Goal: Use online tool/utility: Utilize a website feature to perform a specific function

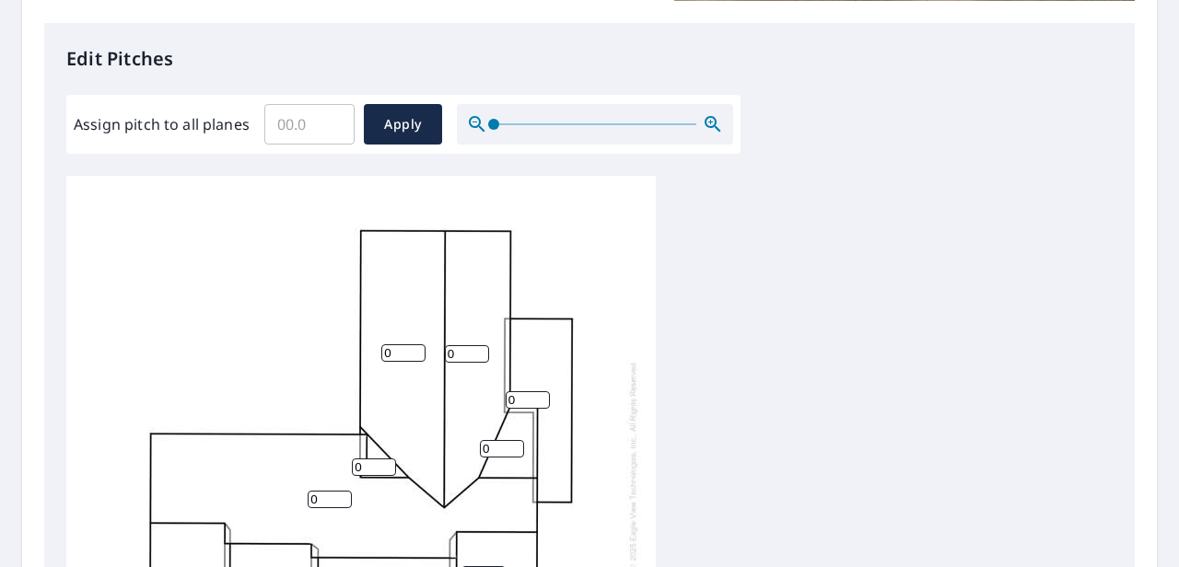
scroll to position [18, 0]
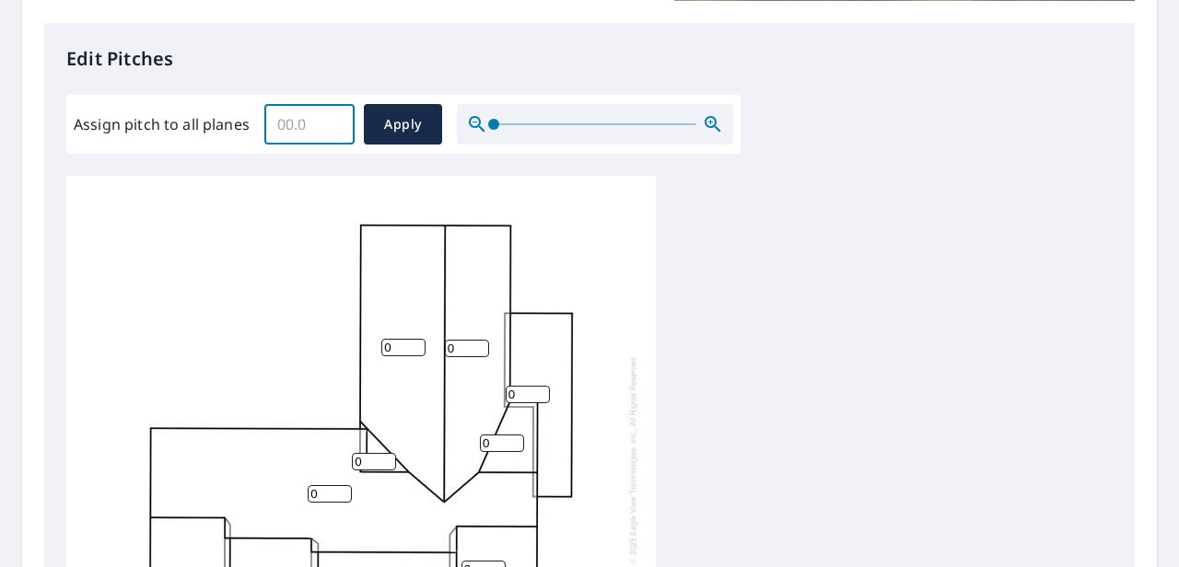
click at [313, 126] on input "Assign pitch to all planes" at bounding box center [309, 125] width 90 height 52
type input "4"
click at [387, 117] on span "Apply" at bounding box center [403, 124] width 49 height 23
type input "4"
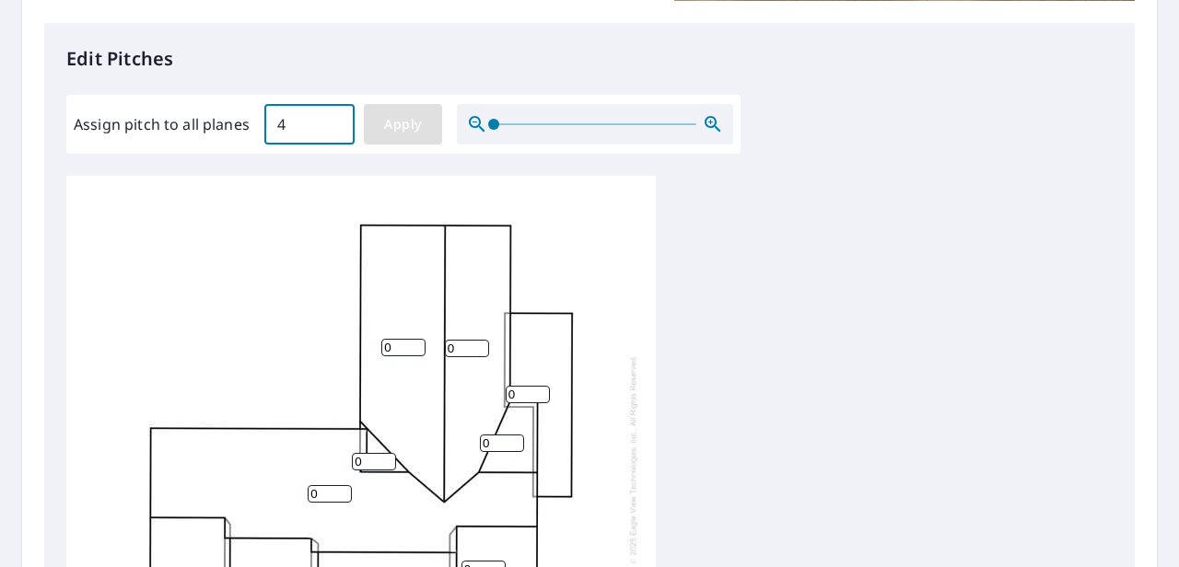
type input "4"
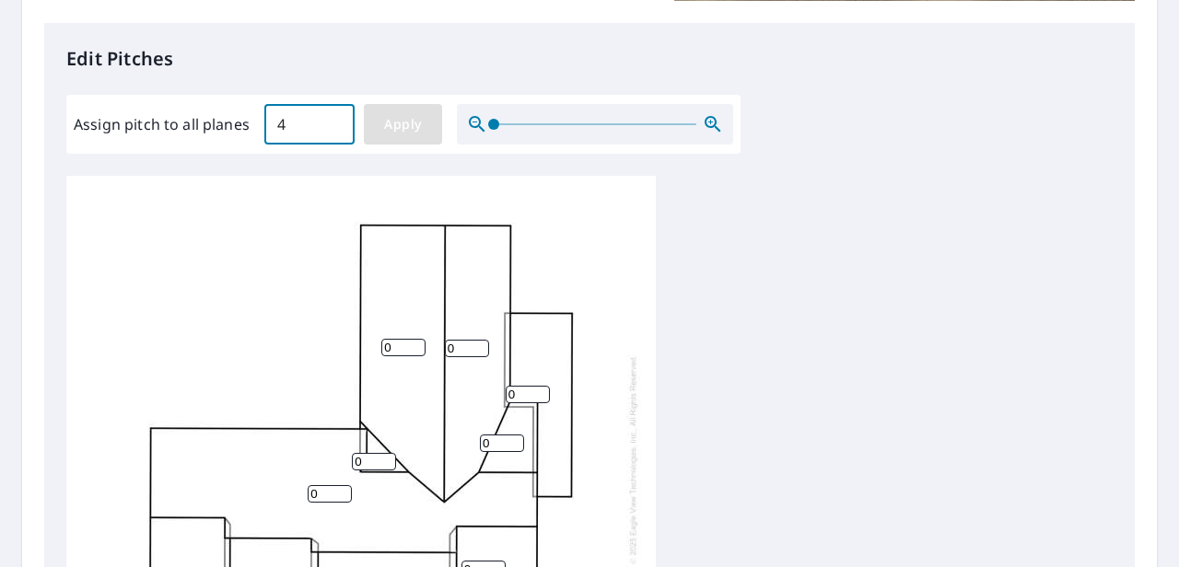
type input "4"
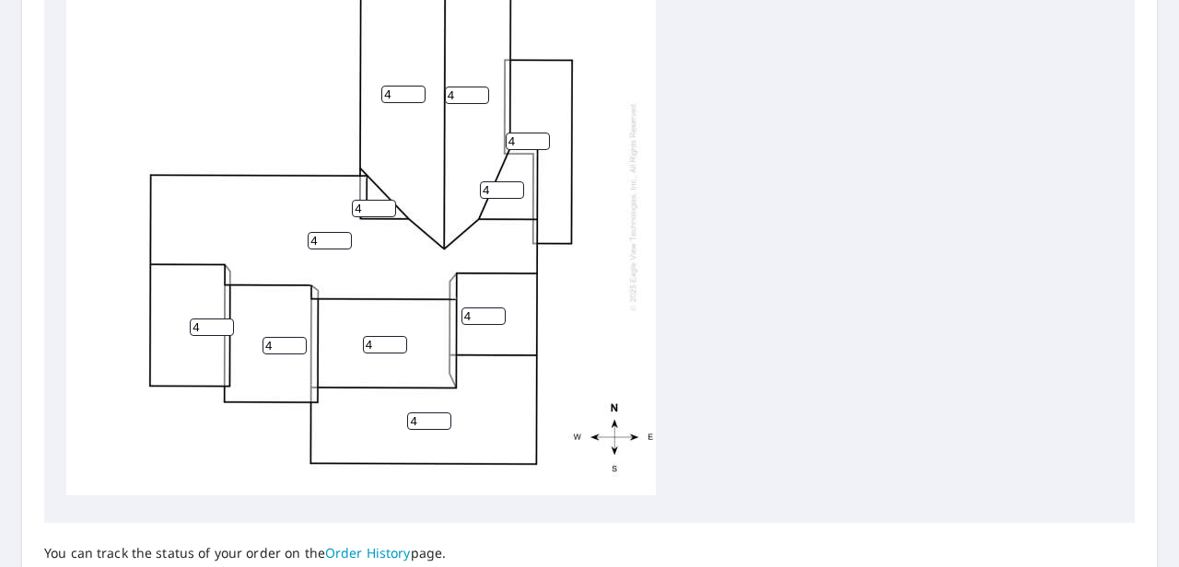
scroll to position [728, 0]
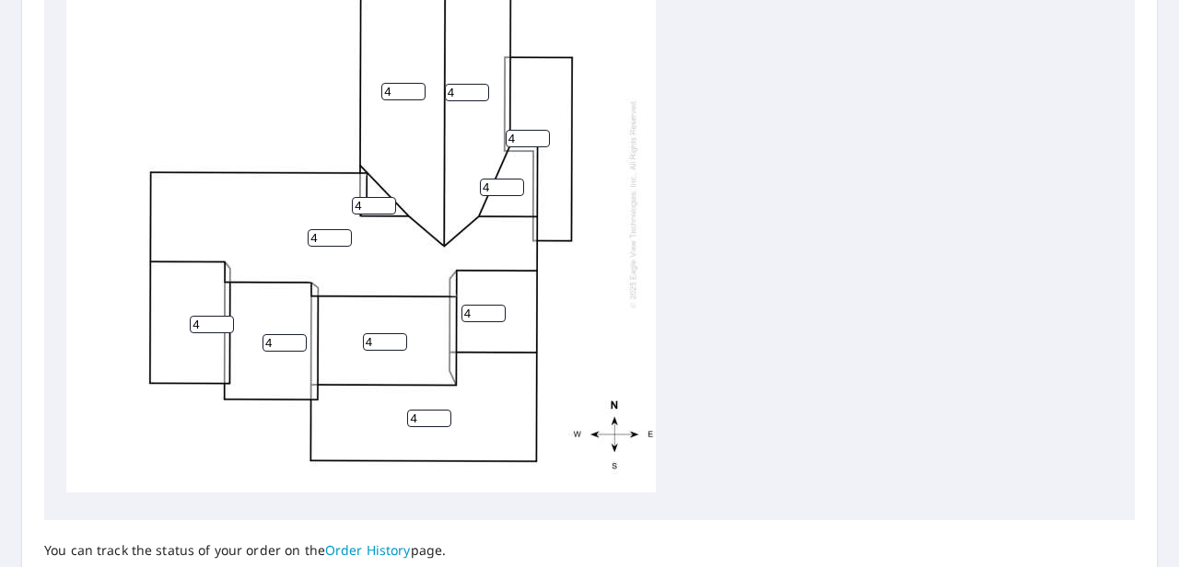
drag, startPoint x: 427, startPoint y: 407, endPoint x: 374, endPoint y: 410, distance: 53.5
click at [374, 410] on div "4 4 4 4 4 4 4 4 4 4 4" at bounding box center [360, 203] width 589 height 578
type input "1"
drag, startPoint x: 480, startPoint y: 301, endPoint x: 449, endPoint y: 302, distance: 30.4
click at [449, 302] on div "4 4 1 4 4 4 4 4 4 4 4" at bounding box center [360, 203] width 589 height 578
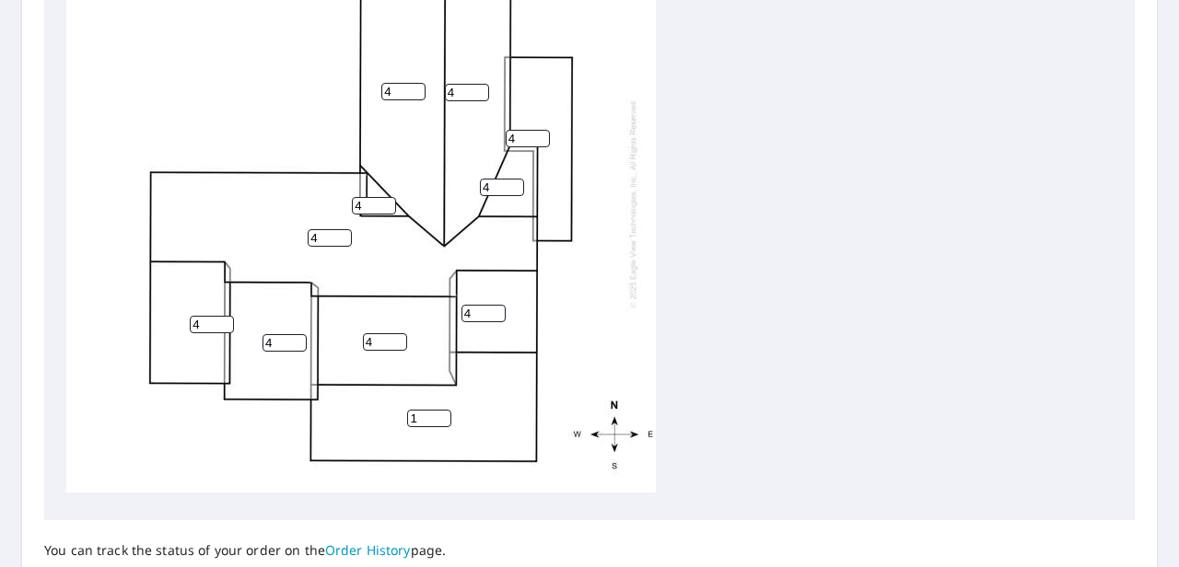
click at [600, 271] on div "4 4 1 4 4 4 4 4 4 4 4" at bounding box center [360, 203] width 589 height 578
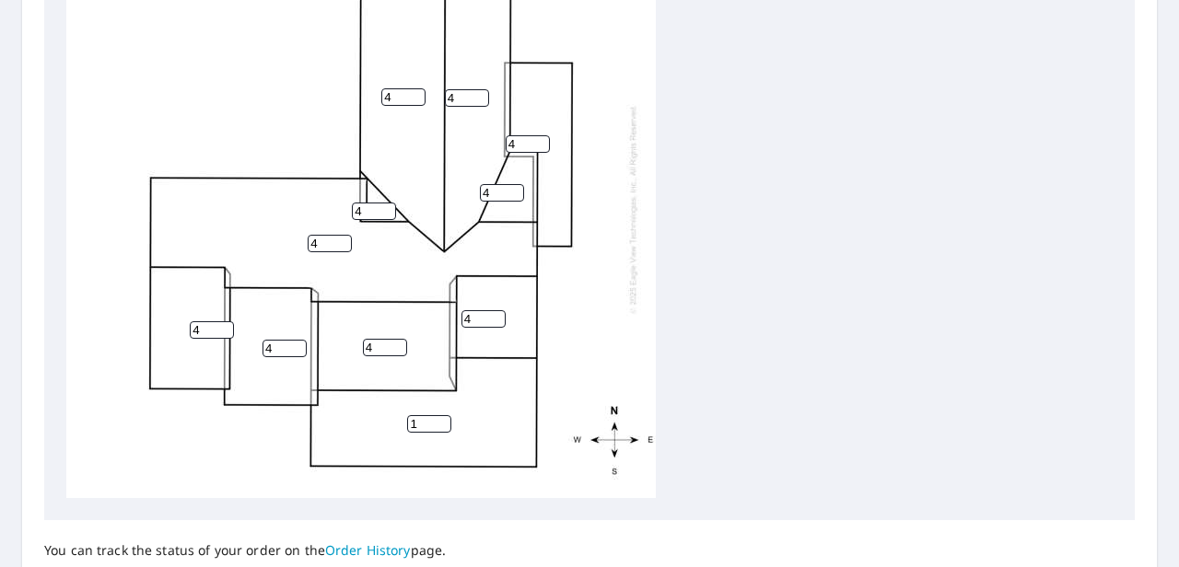
drag, startPoint x: 377, startPoint y: 207, endPoint x: 313, endPoint y: 210, distance: 63.6
click at [313, 210] on div "4 4 1 4 4 4 4 4 4 4 4" at bounding box center [360, 209] width 589 height 578
type input "1"
drag, startPoint x: 518, startPoint y: 149, endPoint x: 478, endPoint y: 147, distance: 39.6
click at [478, 147] on div "4 4 1 4 4 4 4 4 4 4 1" at bounding box center [360, 209] width 589 height 578
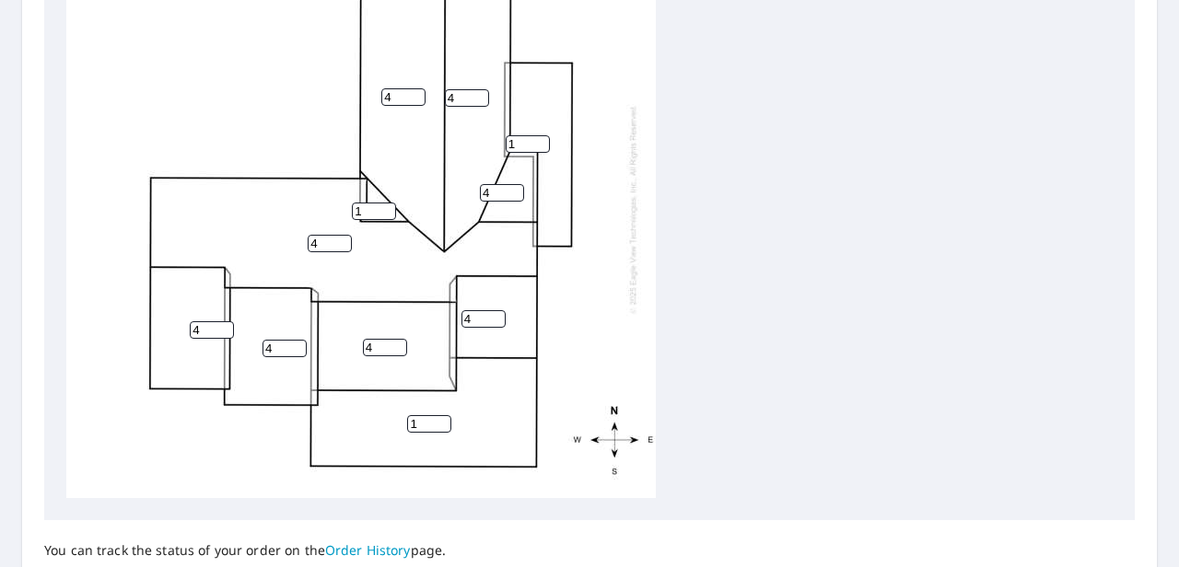
type input "1"
click at [691, 274] on div "4 4 1 4 4 4 1 4 4 4 1" at bounding box center [589, 209] width 1046 height 578
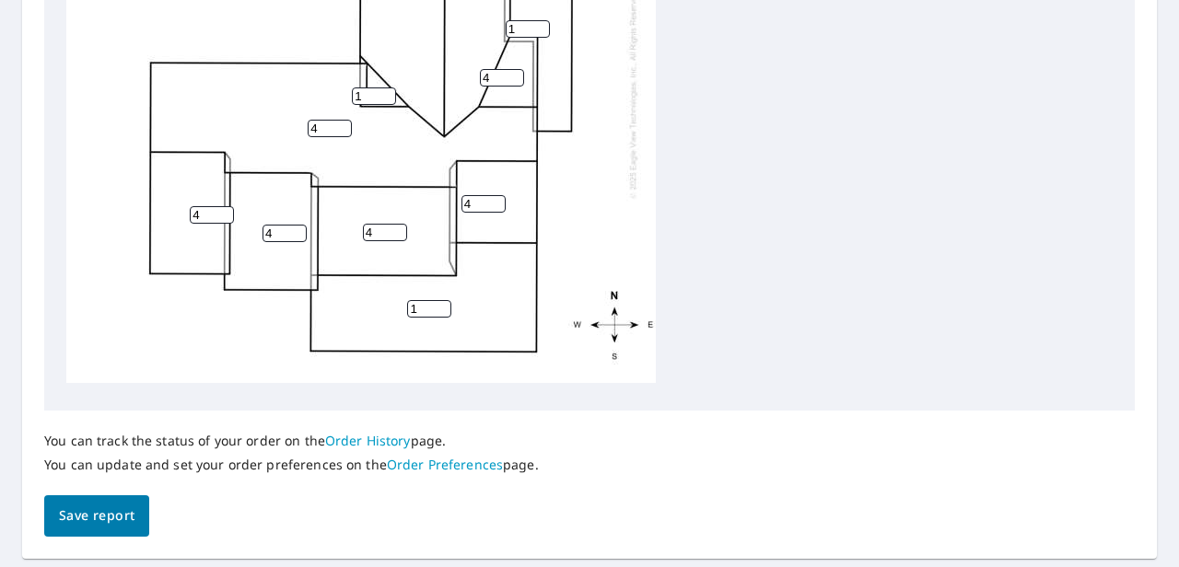
scroll to position [844, 0]
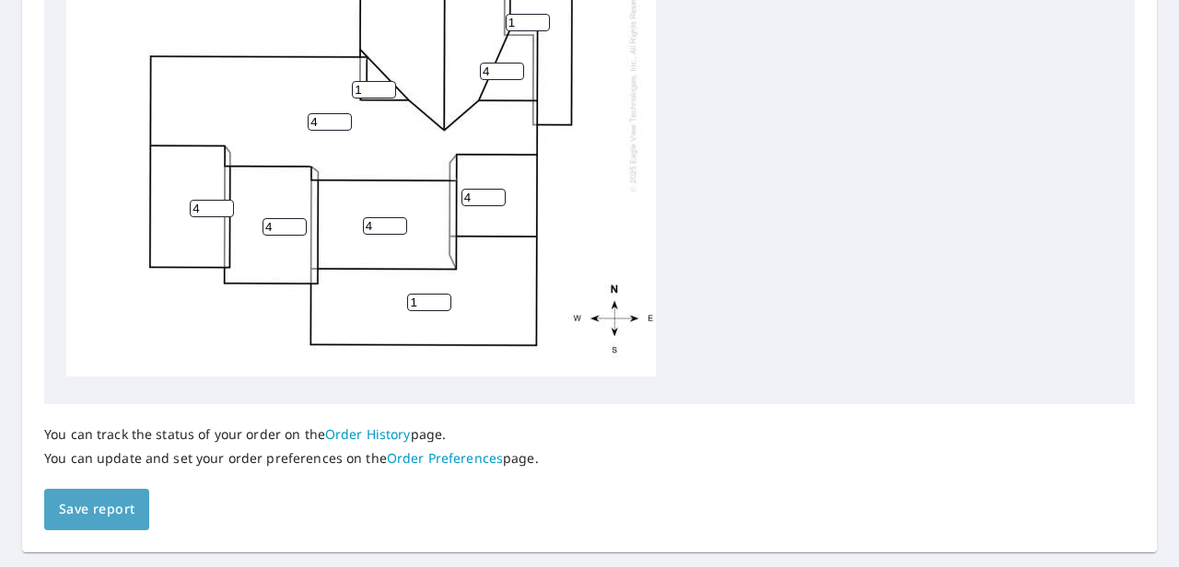
click at [145, 501] on button "Save report" at bounding box center [96, 509] width 105 height 41
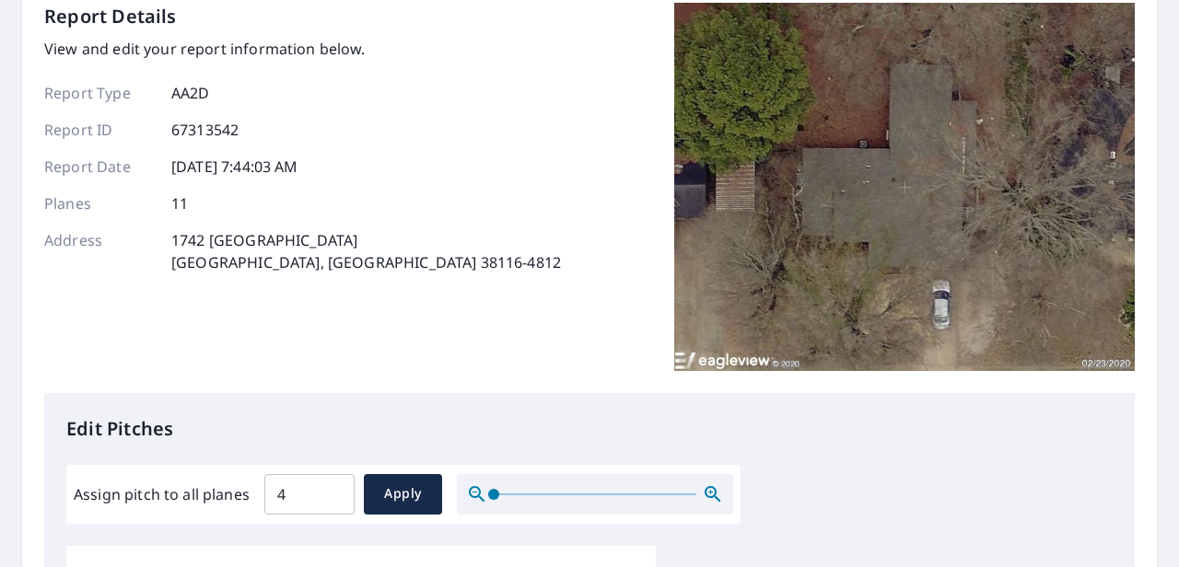
scroll to position [0, 0]
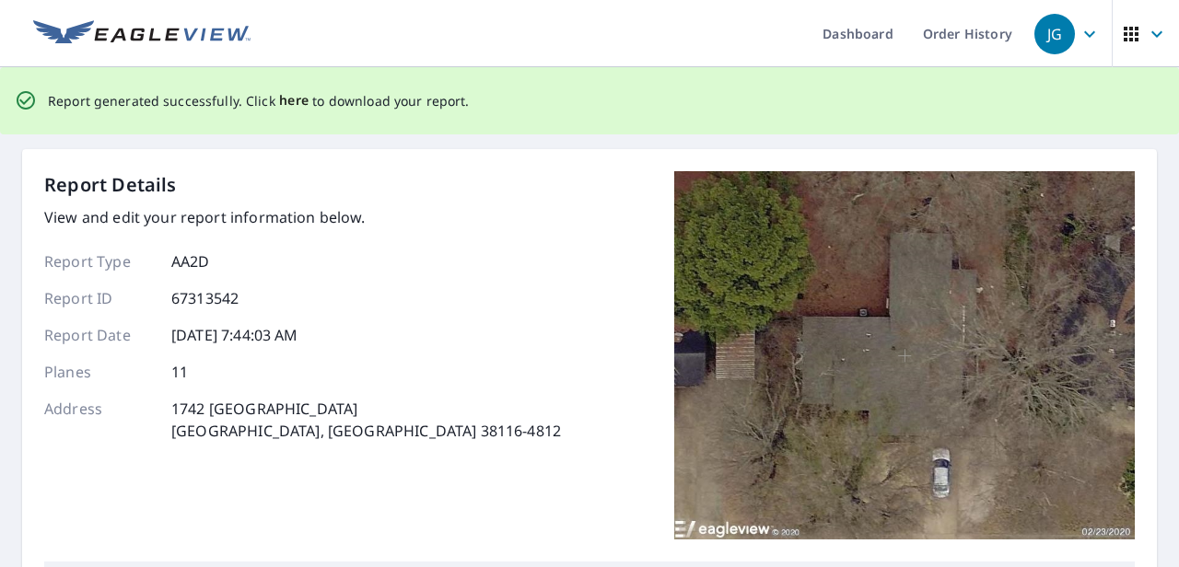
click at [285, 105] on span "here" at bounding box center [294, 100] width 30 height 23
